Goal: Check status: Check status

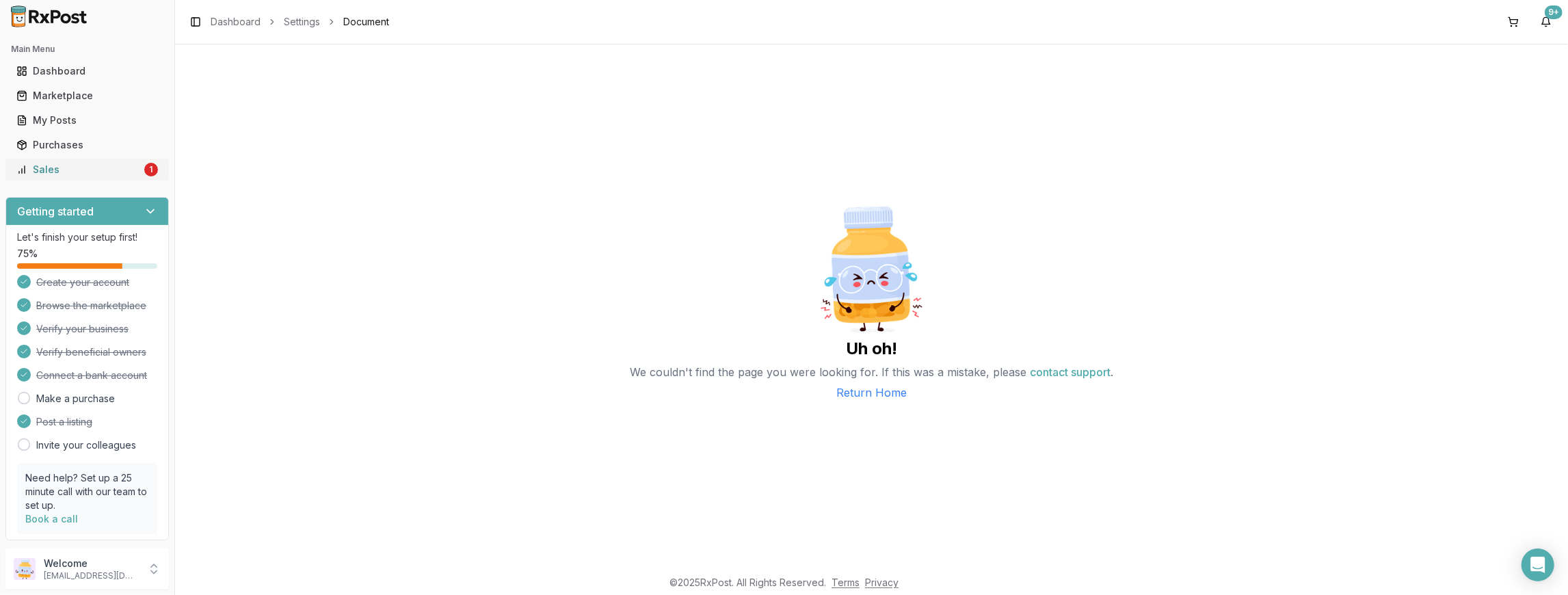
click at [42, 173] on div "Sales" at bounding box center [79, 170] width 125 height 14
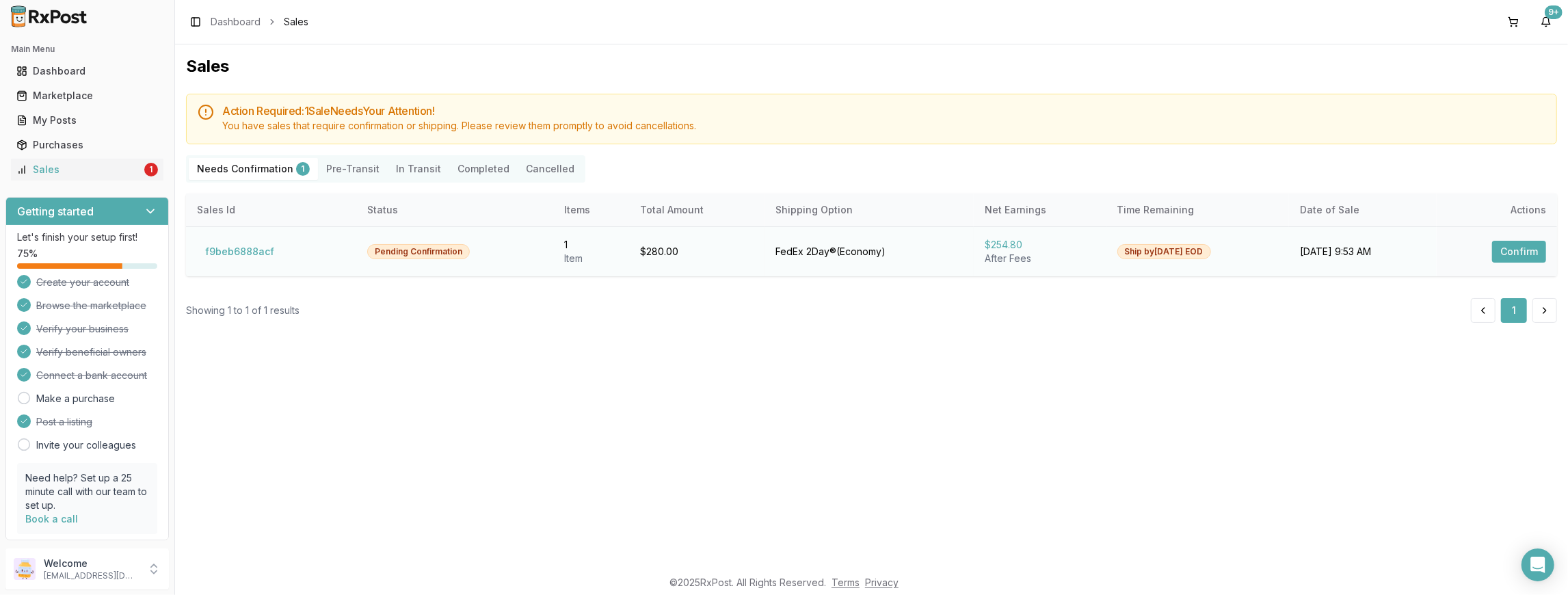
click at [1523, 244] on button "Confirm" at bounding box center [1518, 252] width 54 height 21
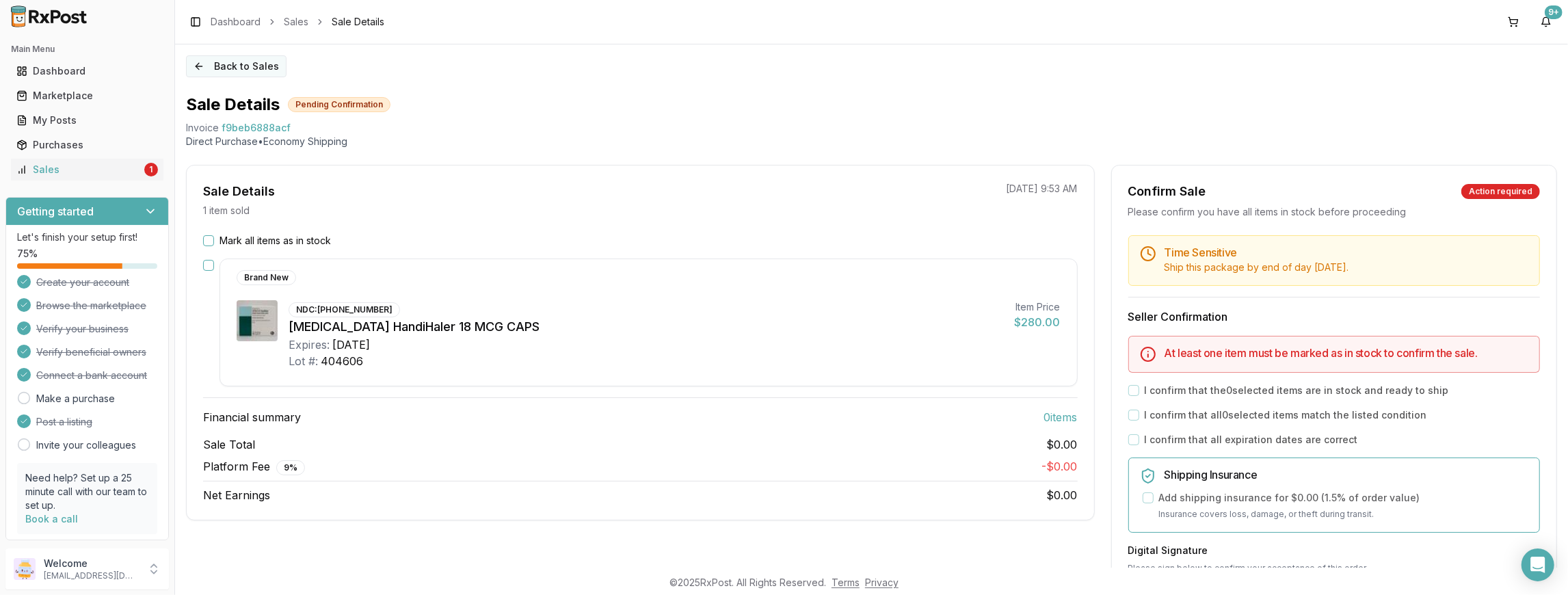
click at [207, 63] on button "Back to Sales" at bounding box center [236, 66] width 100 height 21
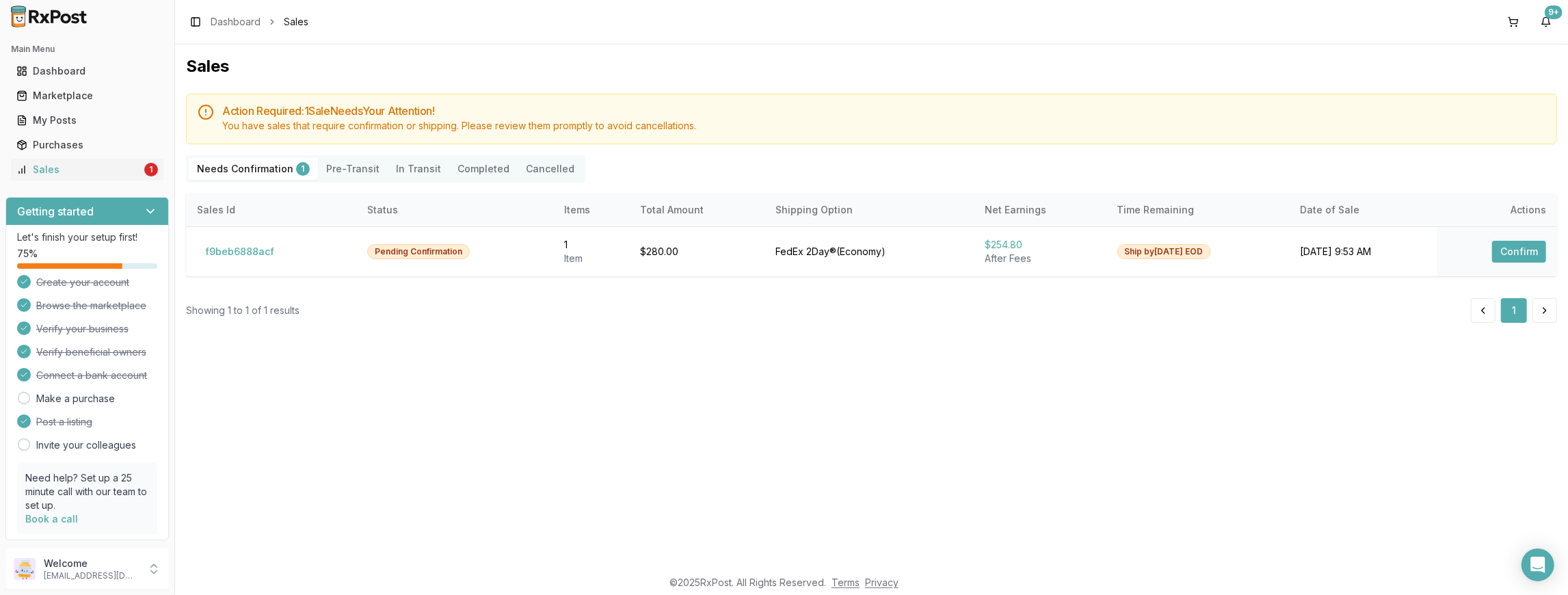
click at [346, 170] on button "Pre-Transit" at bounding box center [353, 169] width 70 height 21
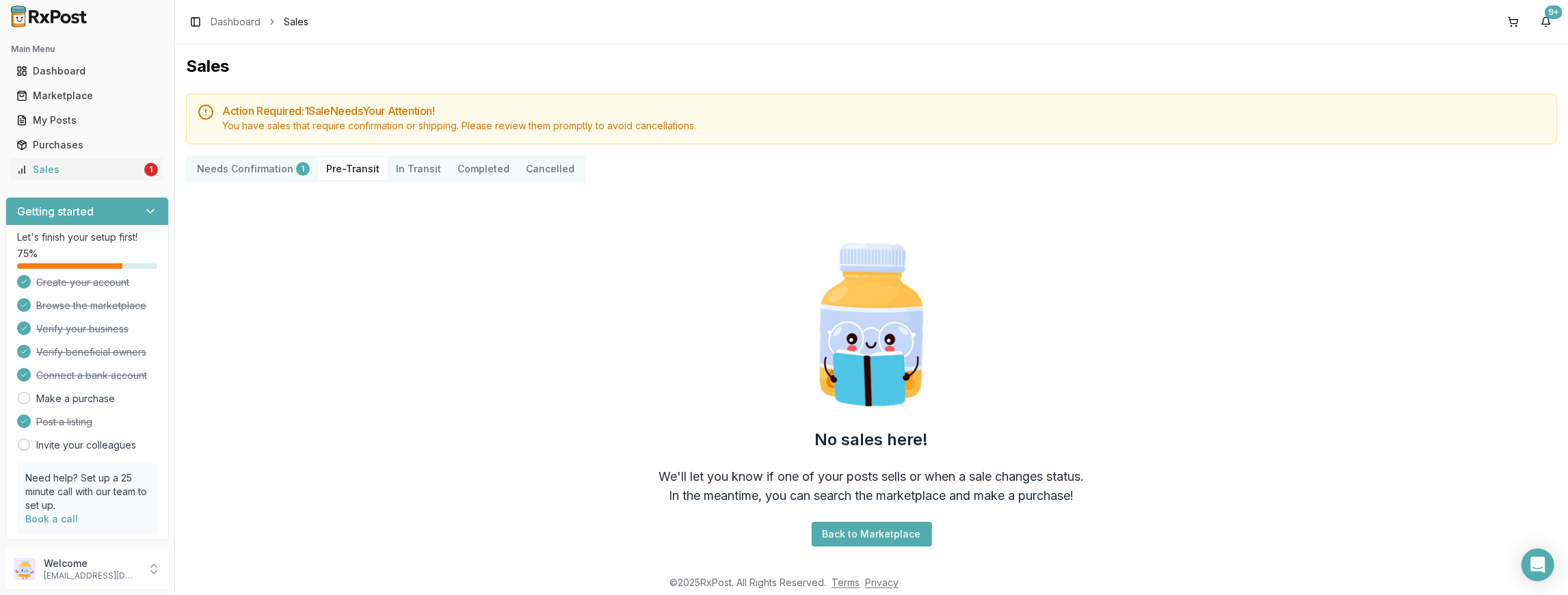
click at [409, 166] on Transit "In Transit" at bounding box center [418, 169] width 61 height 21
click at [467, 167] on button "Completed" at bounding box center [484, 169] width 68 height 21
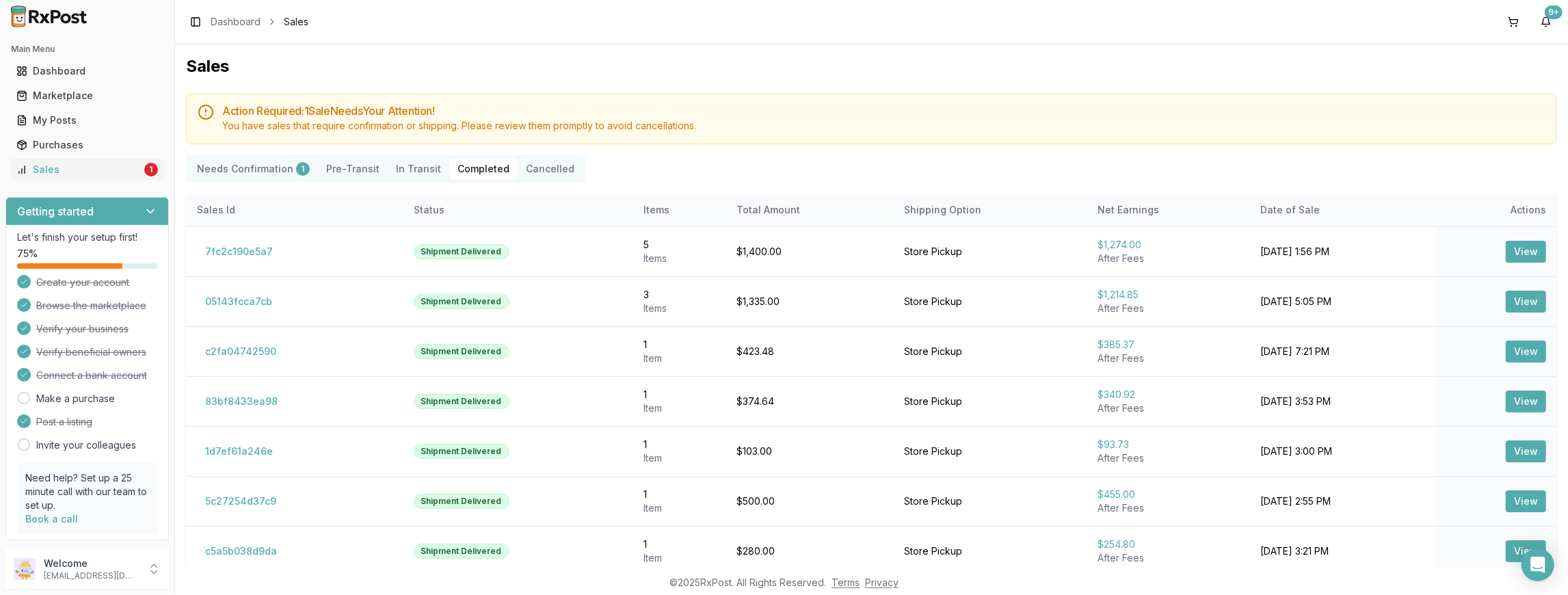
click at [230, 166] on Confirmation "Needs Confirmation 1" at bounding box center [254, 169] width 130 height 21
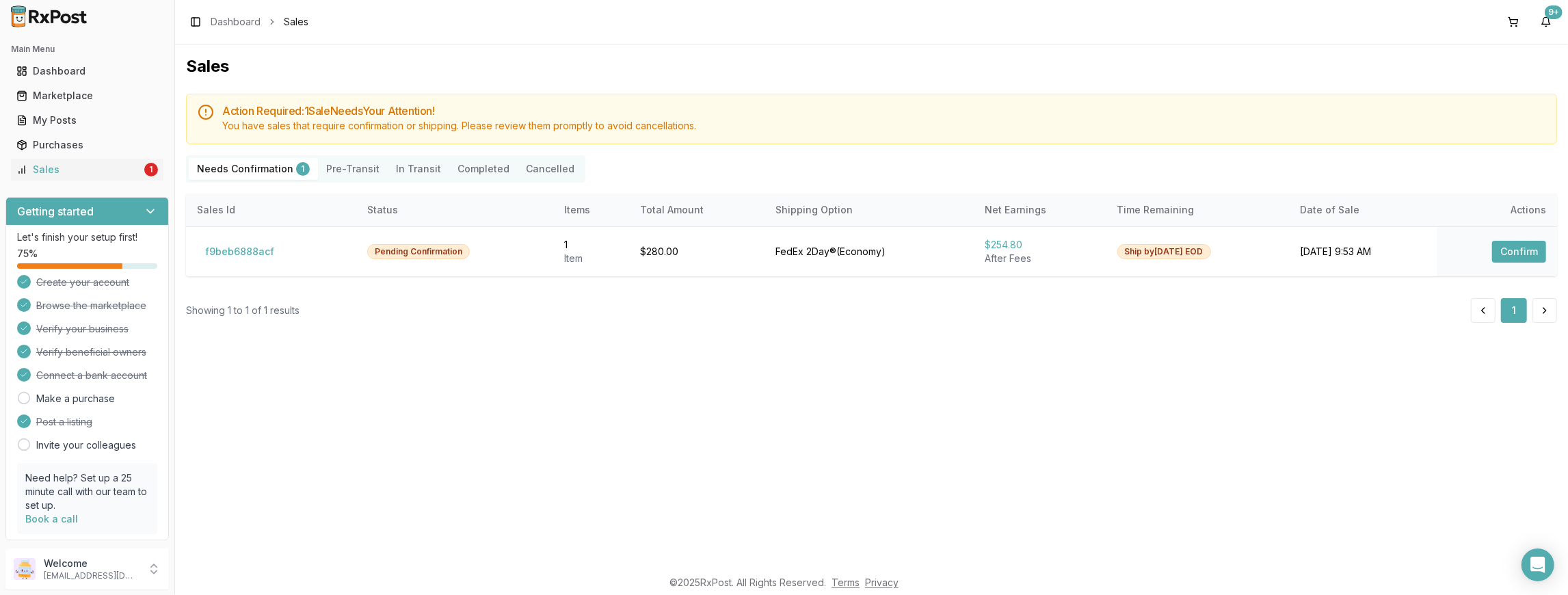
click at [471, 176] on button "Completed" at bounding box center [484, 169] width 68 height 21
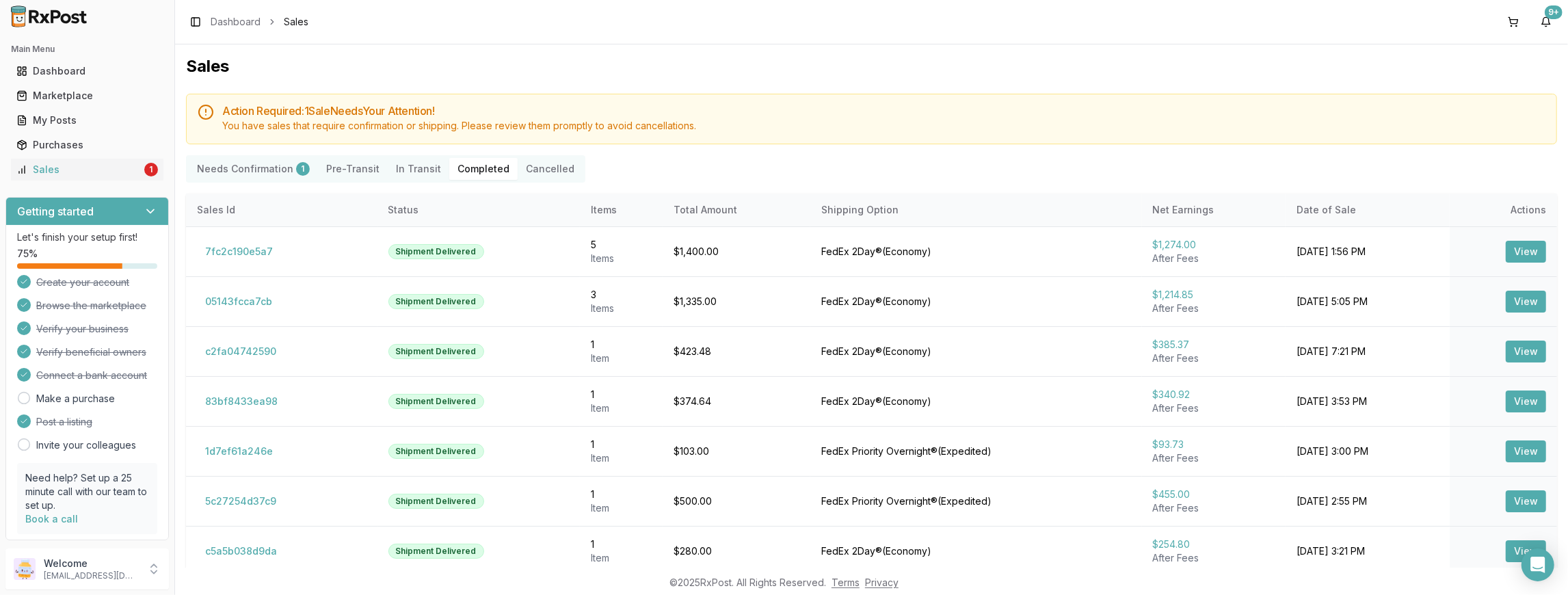
click at [474, 168] on button "Completed" at bounding box center [484, 169] width 68 height 21
click at [415, 163] on Transit "In Transit" at bounding box center [418, 169] width 61 height 21
